Goal: Unclear: Browse casually

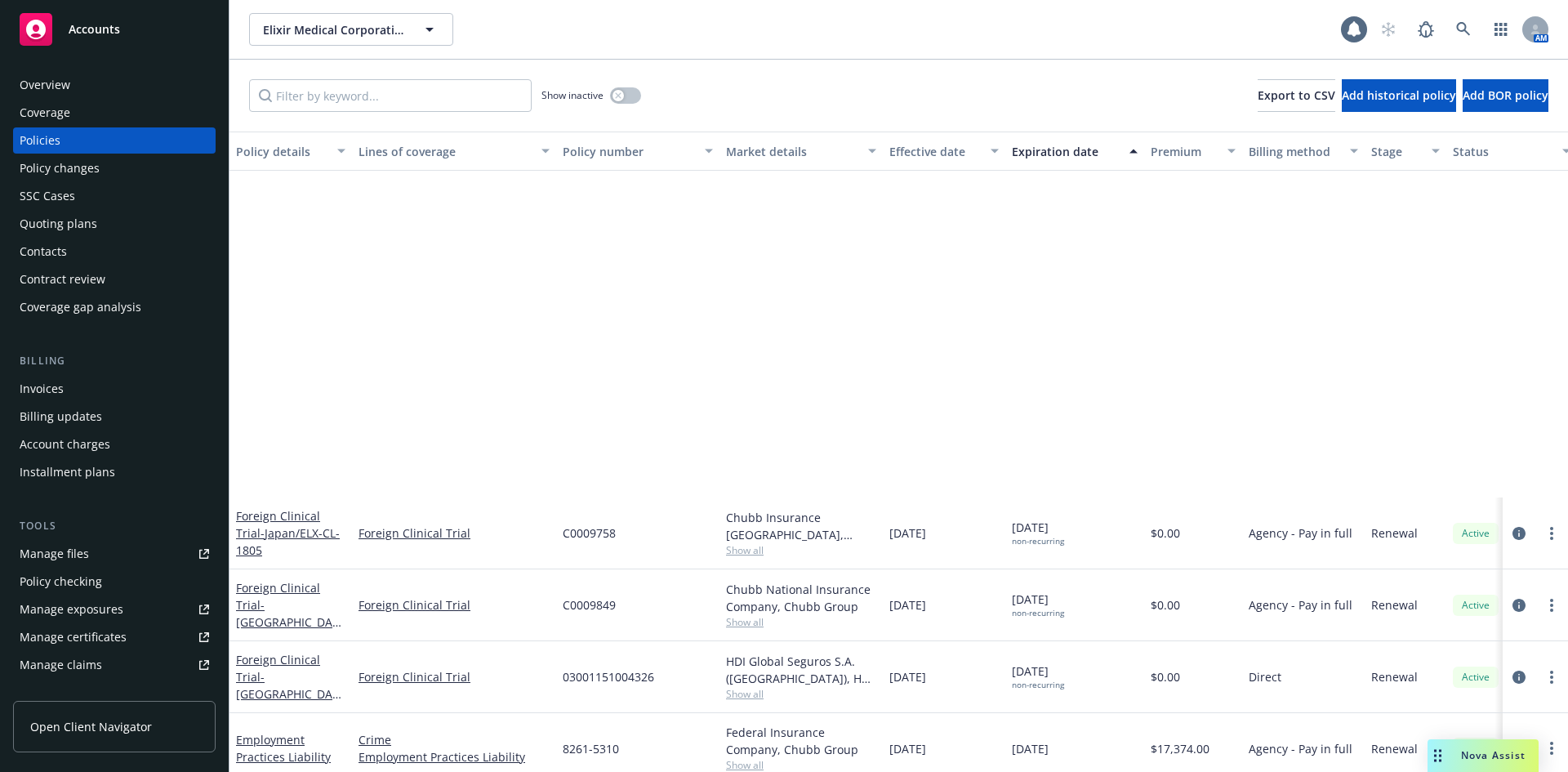
scroll to position [408, 0]
